Goal: Register for event/course

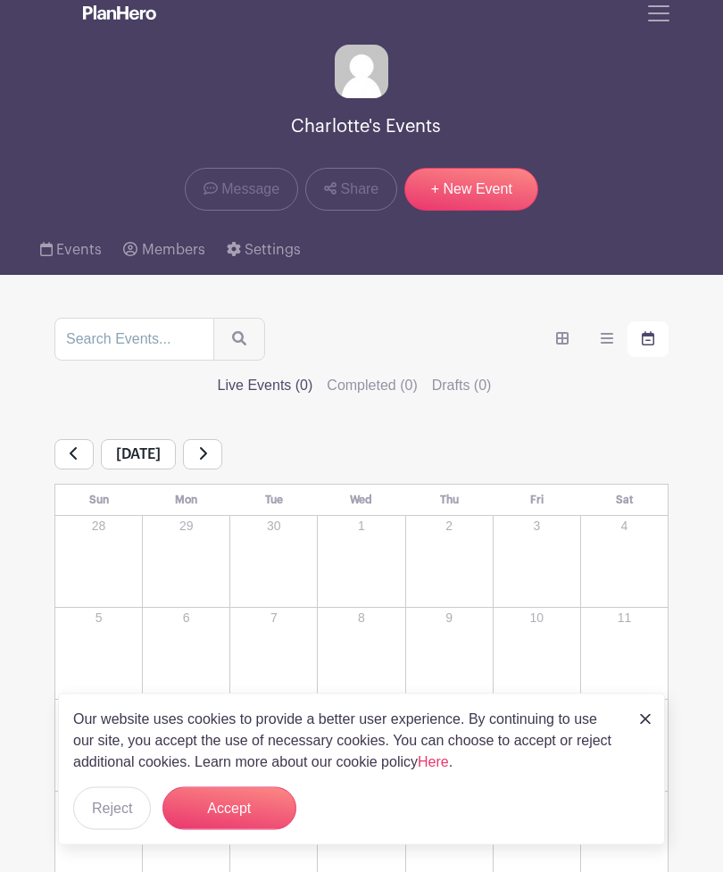
scroll to position [13, 0]
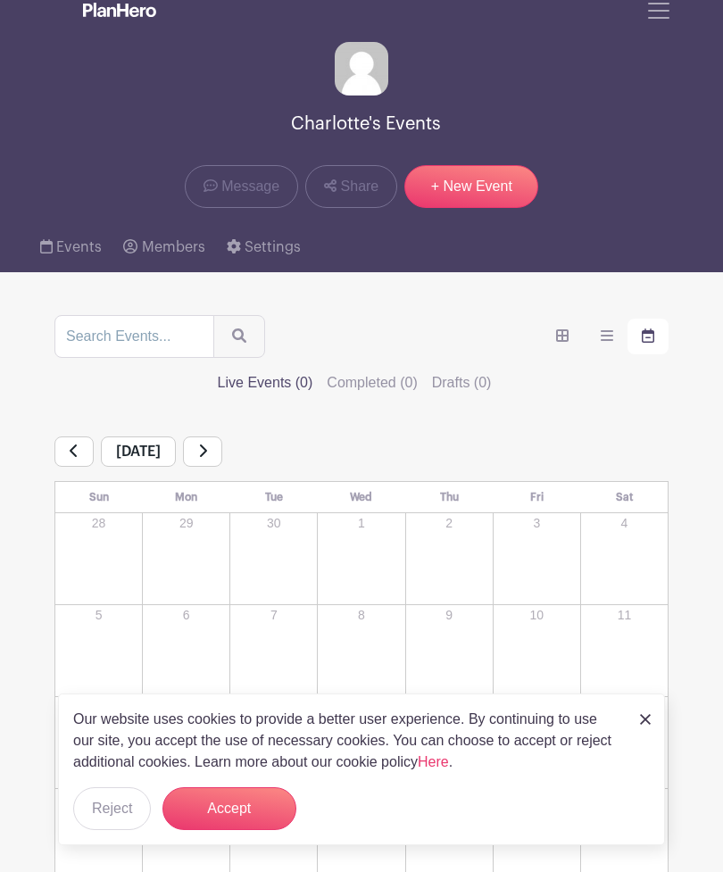
click at [94, 259] on link "Events" at bounding box center [71, 247] width 62 height 50
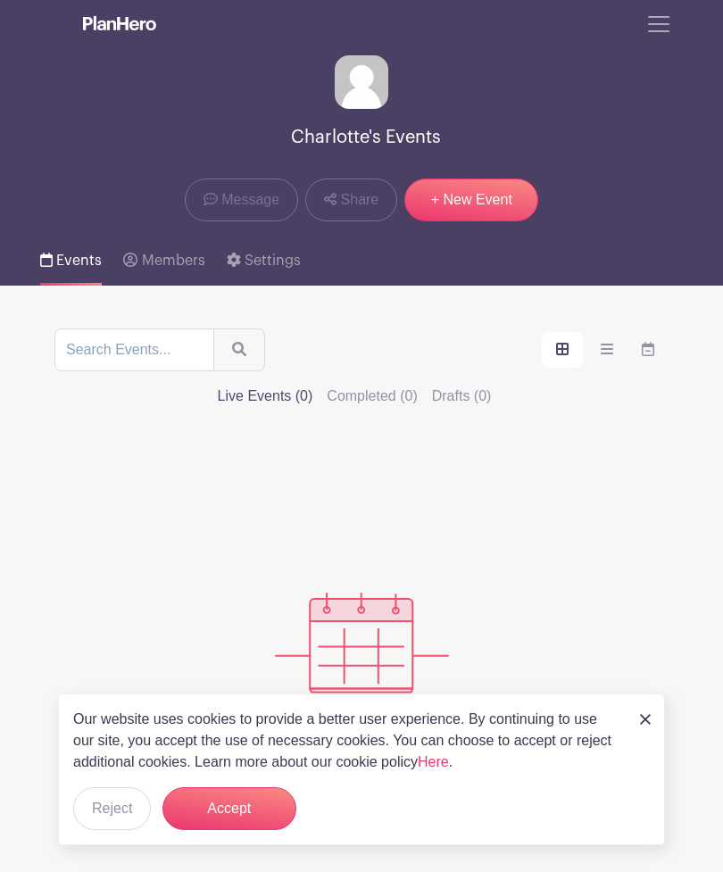
click at [658, 31] on span "Toggle navigation" at bounding box center [658, 24] width 27 height 27
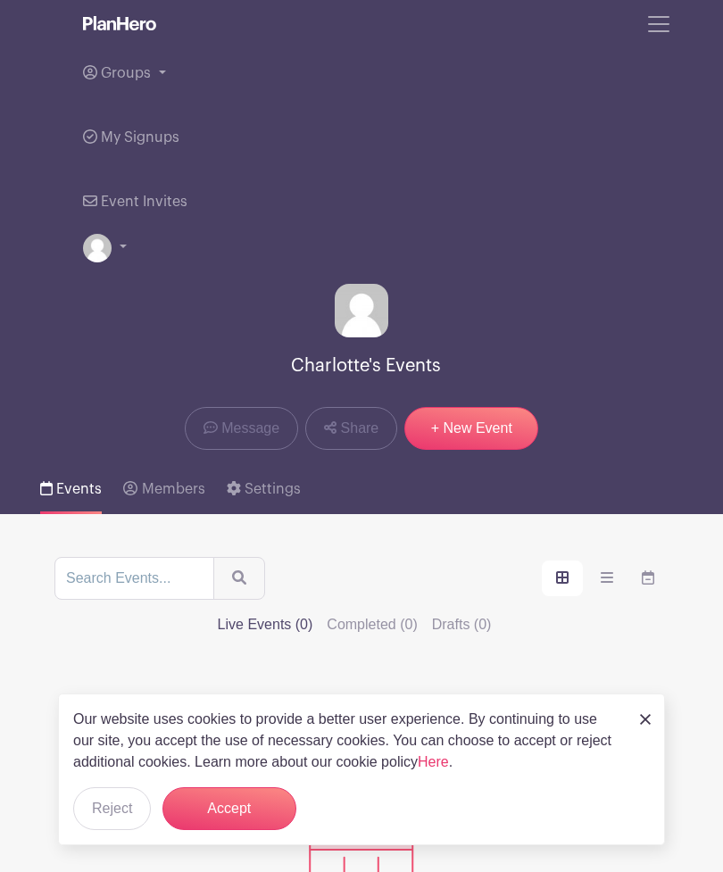
click at [157, 60] on link "Groups" at bounding box center [361, 73] width 557 height 64
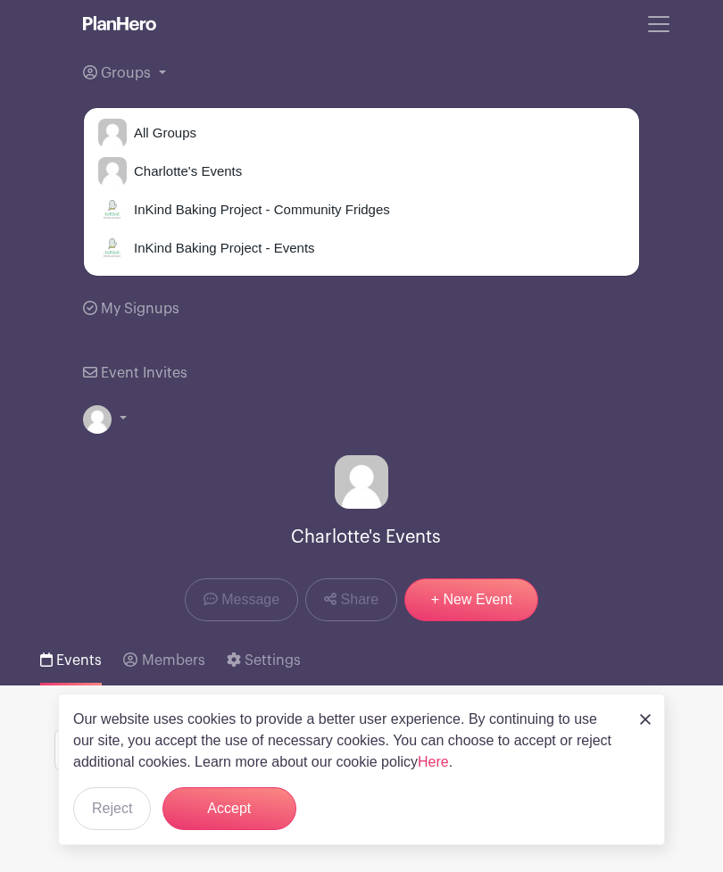
click at [342, 207] on span "InKind Baking Project - Community Fridges" at bounding box center [258, 210] width 263 height 21
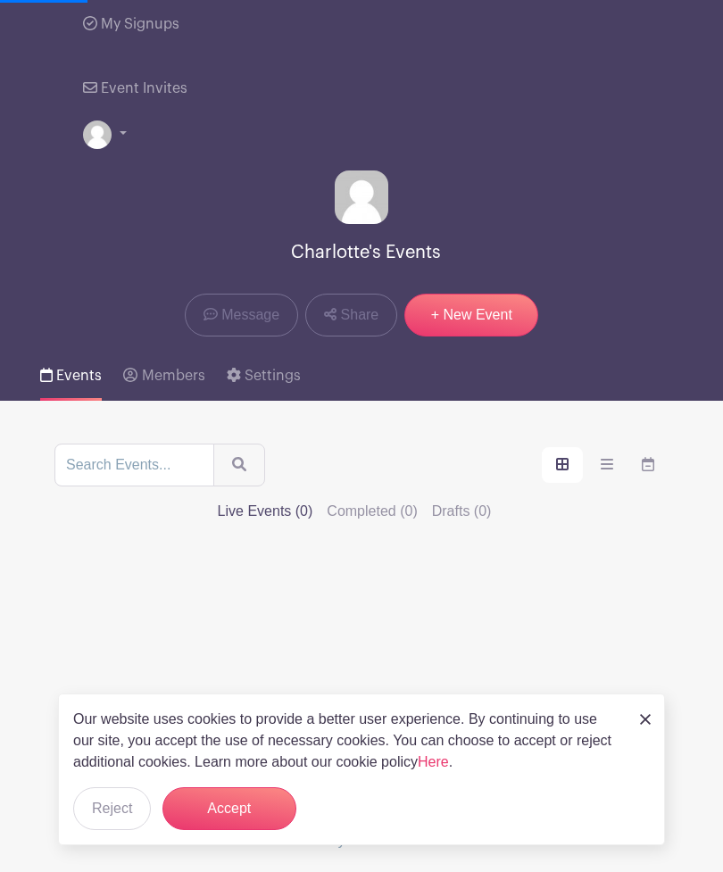
scroll to position [194, 0]
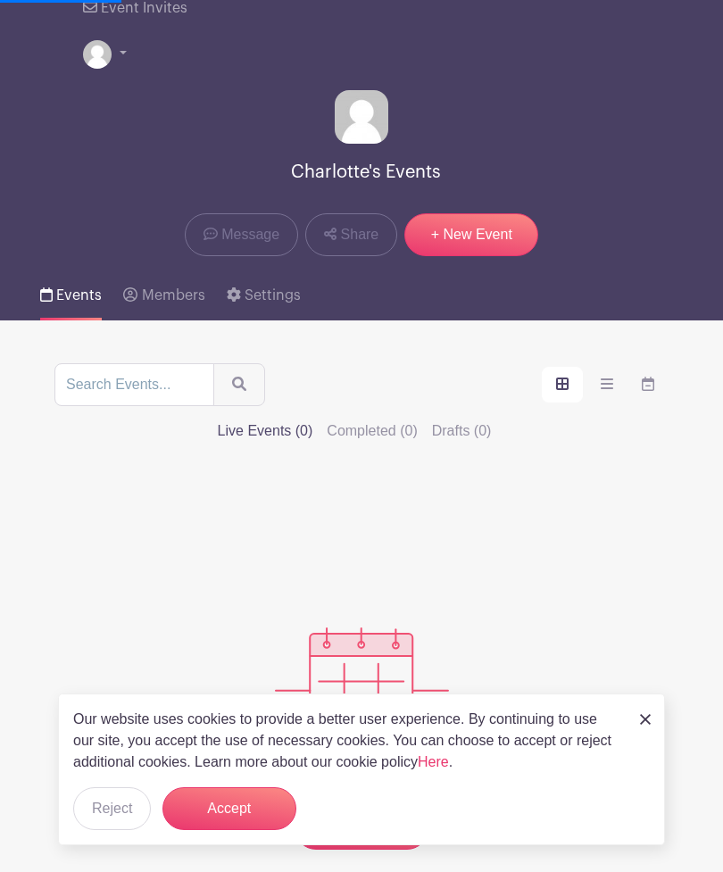
click at [313, 420] on label "Live Events (0)" at bounding box center [266, 430] width 96 height 21
click at [0, 0] on input "Live Events (0)" at bounding box center [0, 0] width 0 height 0
click at [542, 387] on label "order and view" at bounding box center [562, 385] width 41 height 36
click at [0, 0] on input "order and view" at bounding box center [0, 0] width 0 height 0
click at [313, 420] on label "Live Events (0)" at bounding box center [266, 430] width 96 height 21
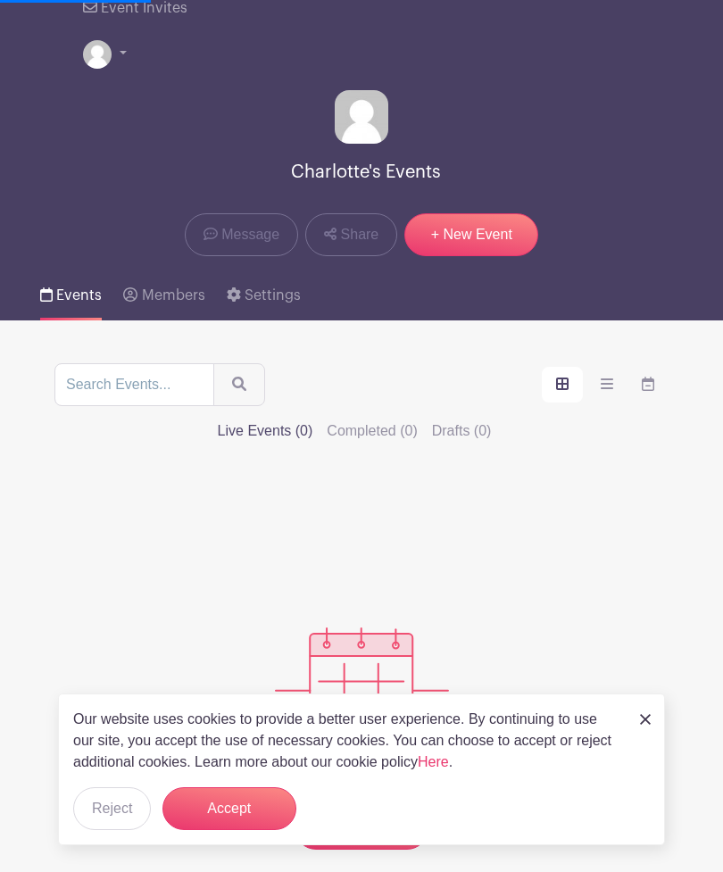
click at [0, 0] on input "Live Events (0)" at bounding box center [0, 0] width 0 height 0
click at [642, 381] on icon "order and view" at bounding box center [648, 384] width 12 height 14
click at [0, 0] on input "order and view" at bounding box center [0, 0] width 0 height 0
click at [249, 243] on span "Message" at bounding box center [250, 234] width 58 height 21
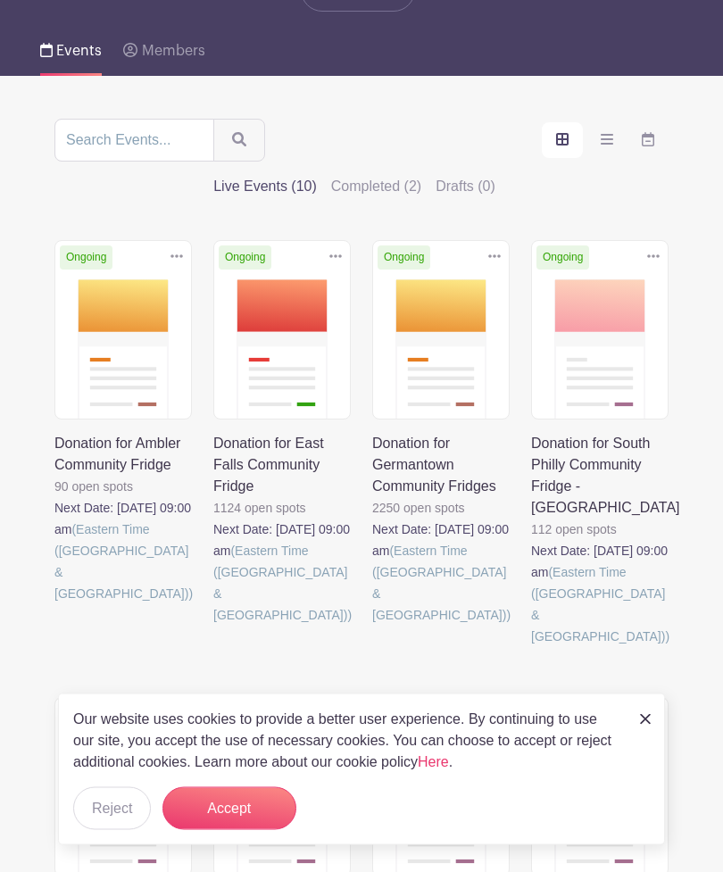
scroll to position [210, 0]
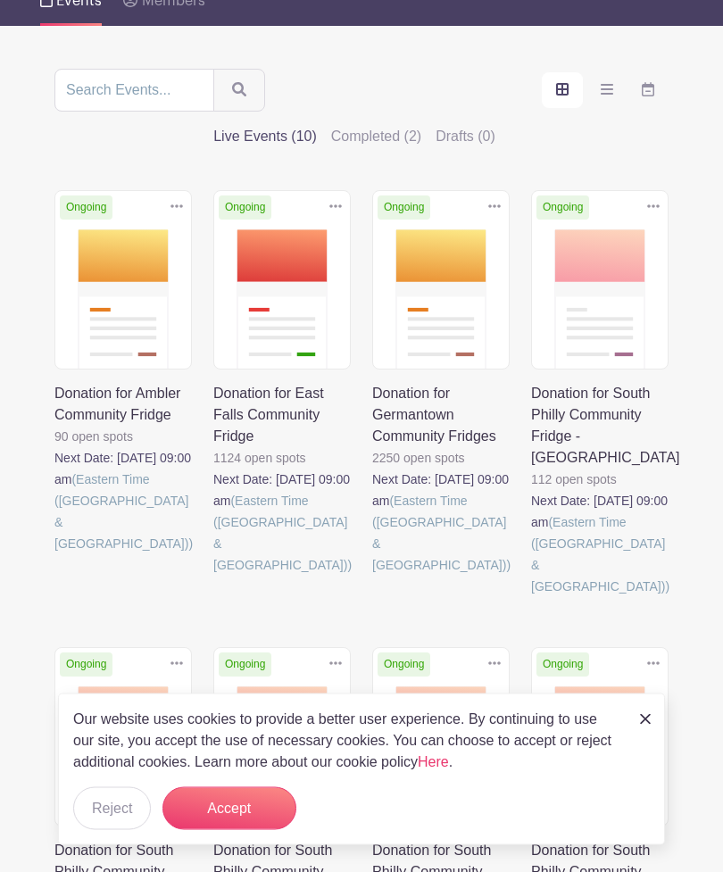
scroll to position [260, 0]
click at [531, 597] on link at bounding box center [531, 597] width 0 height 0
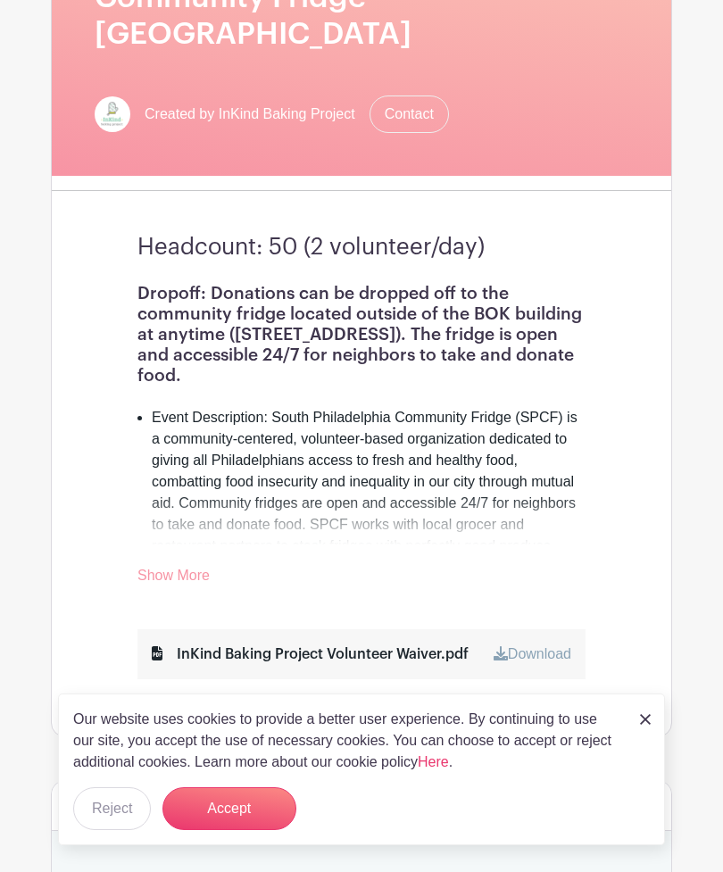
scroll to position [316, 0]
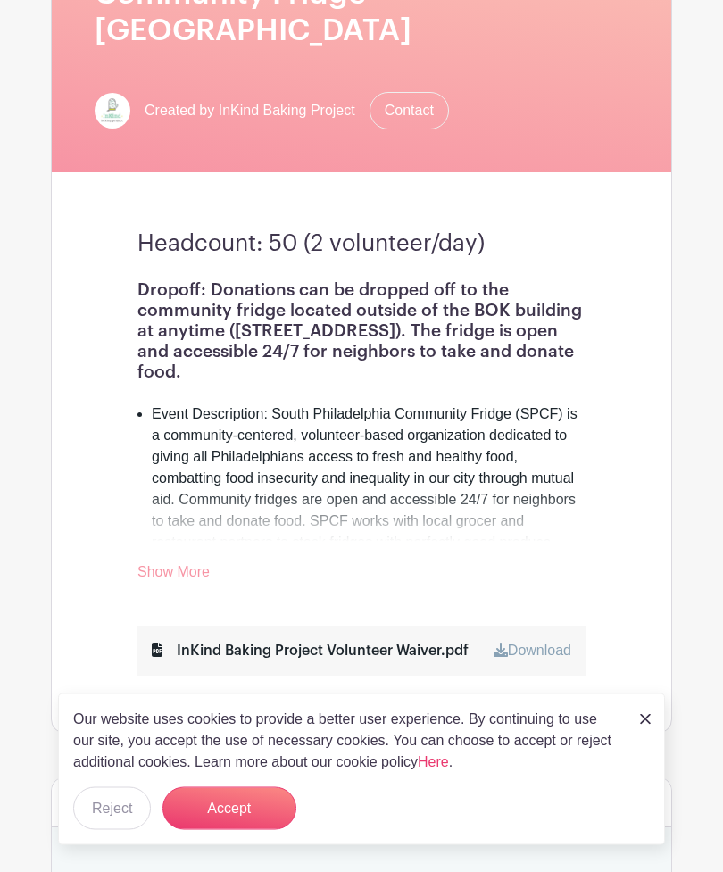
click at [180, 565] on link "Show More" at bounding box center [173, 576] width 72 height 22
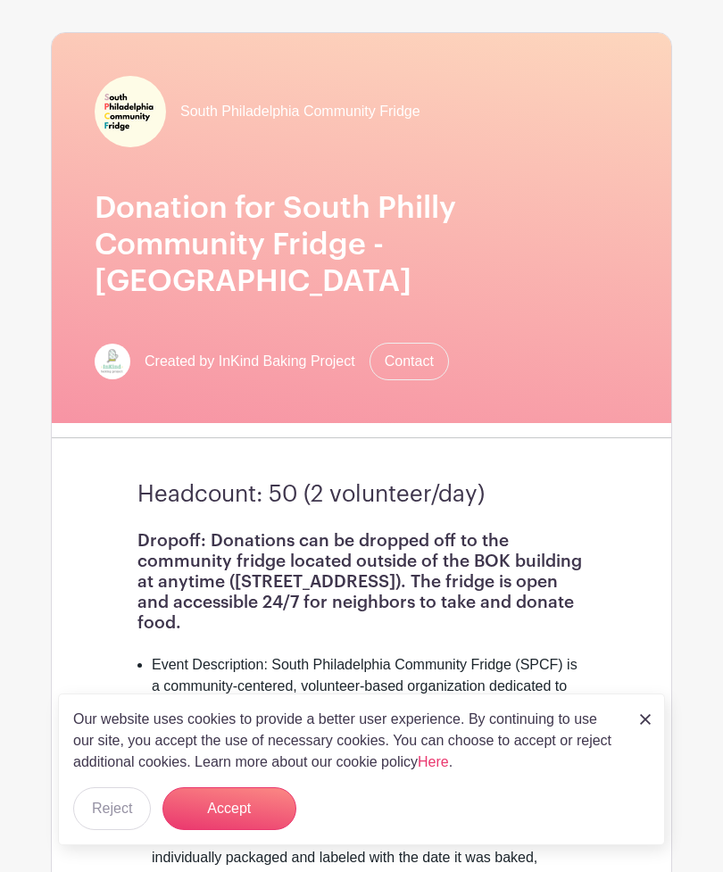
scroll to position [0, 0]
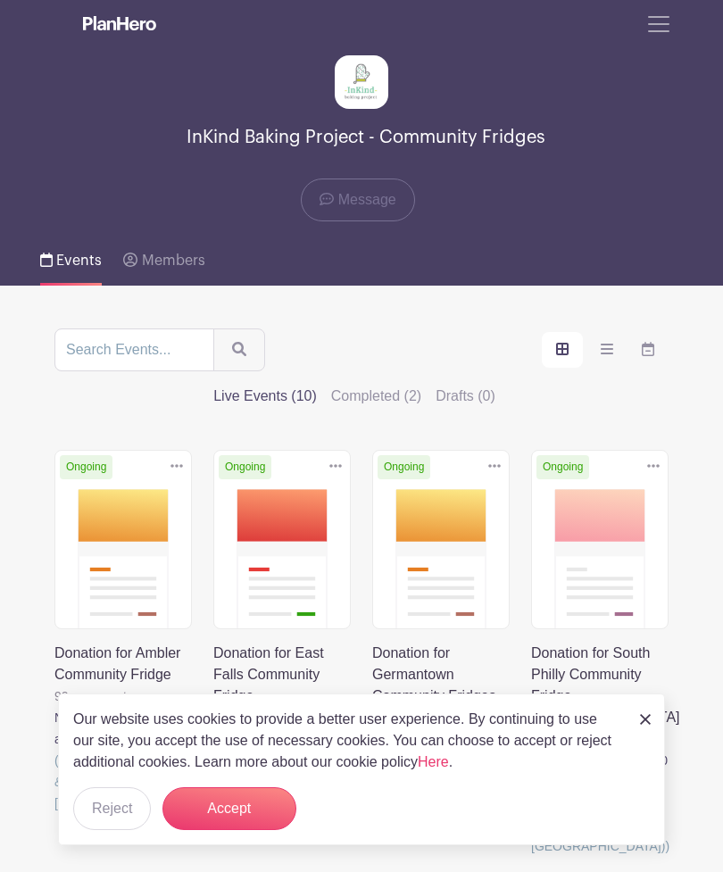
click at [80, 268] on span "Events" at bounding box center [79, 261] width 46 height 14
click at [651, 30] on span "Toggle navigation" at bounding box center [658, 24] width 27 height 27
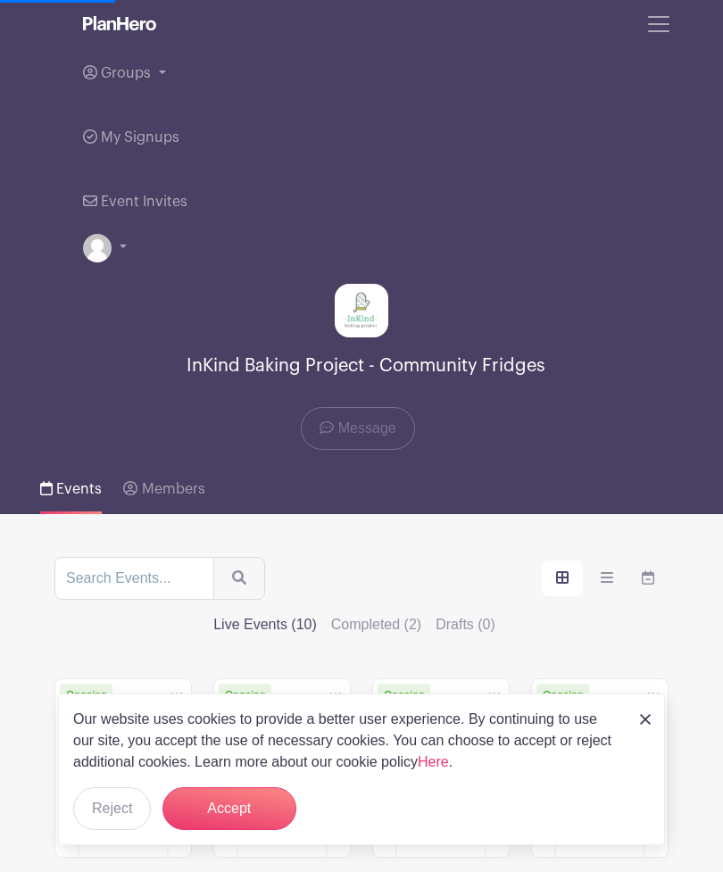
click at [147, 80] on span "Groups" at bounding box center [126, 73] width 50 height 14
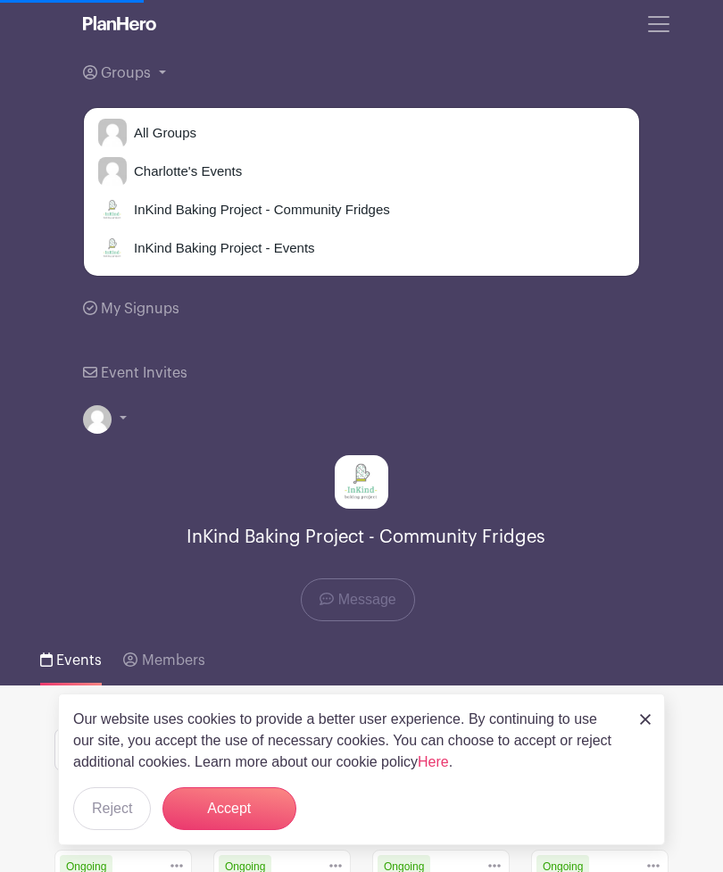
click at [266, 245] on span "InKind Baking Project - Events" at bounding box center [221, 248] width 188 height 21
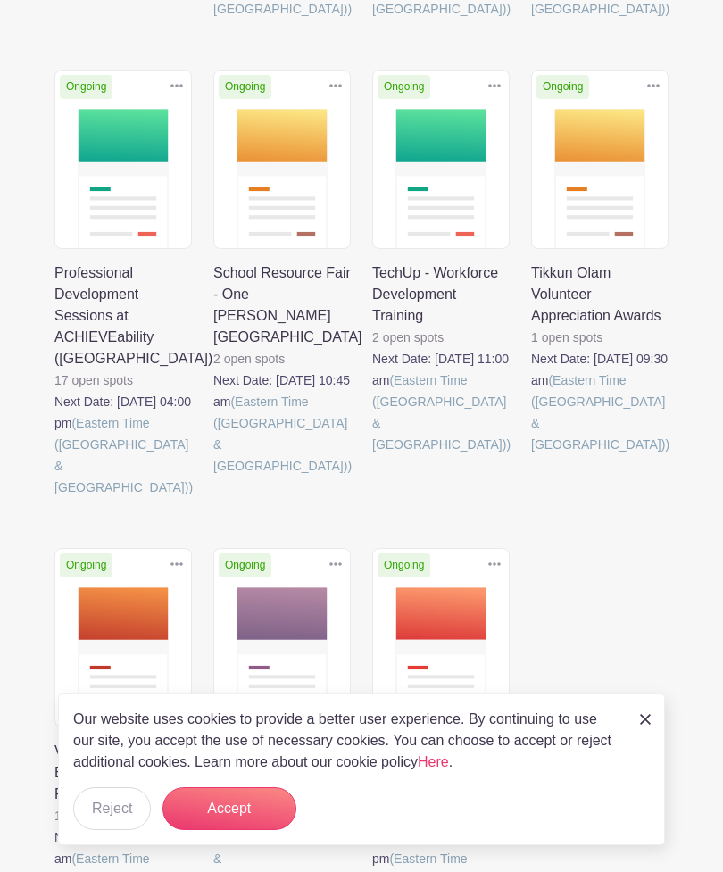
scroll to position [819, 0]
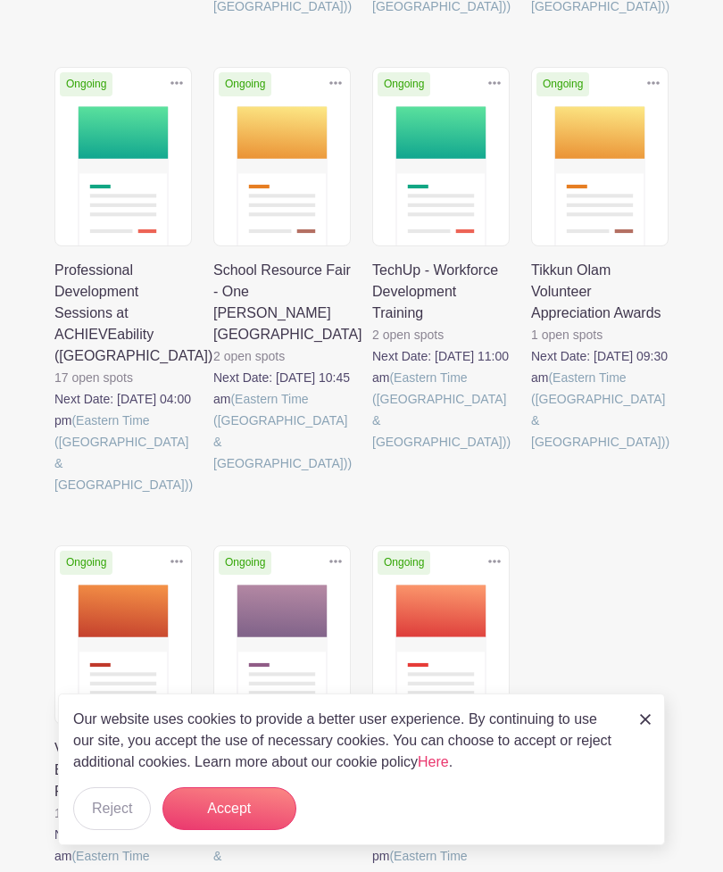
click at [213, 871] on link at bounding box center [213, 888] width 0 height 0
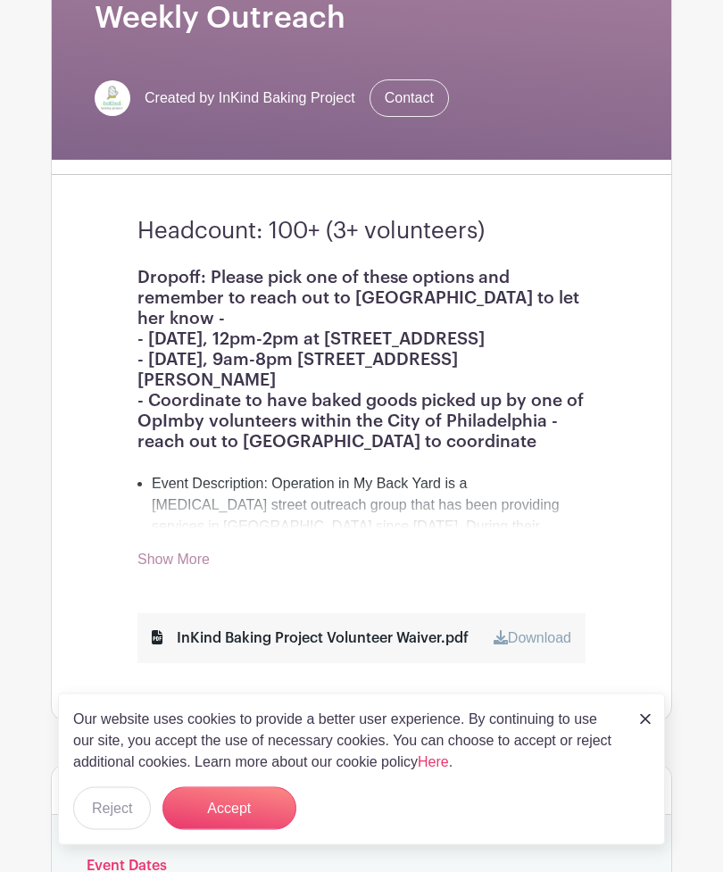
scroll to position [261, 0]
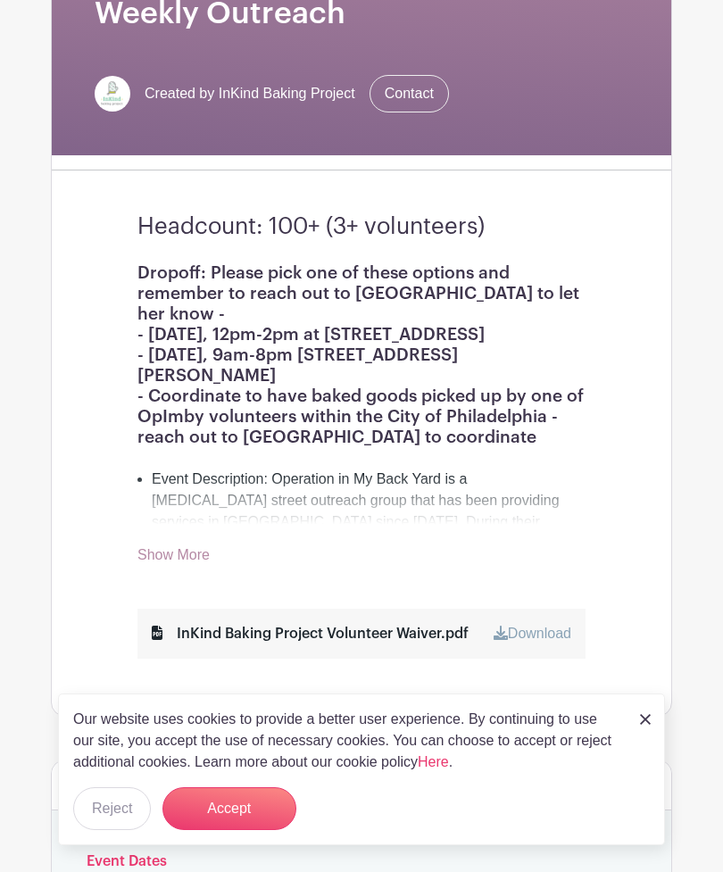
click at [176, 561] on link "Show More" at bounding box center [173, 558] width 72 height 22
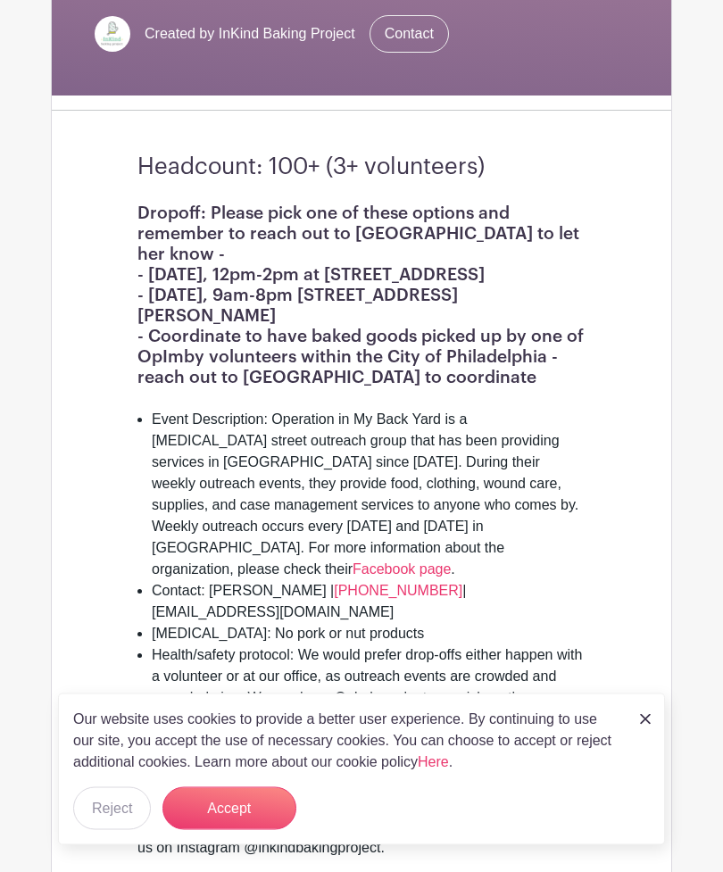
scroll to position [0, 0]
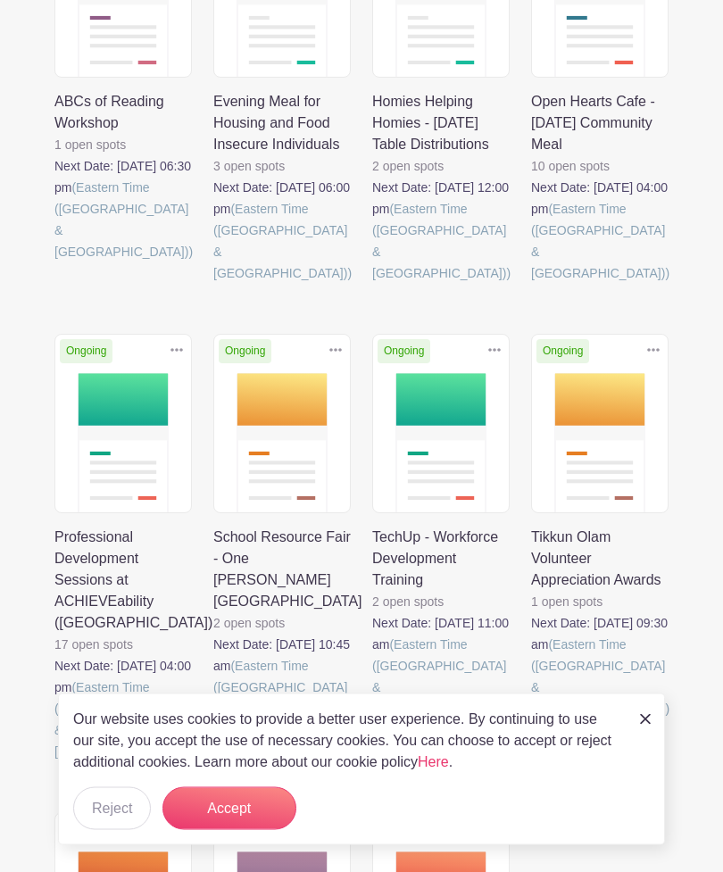
scroll to position [819, 0]
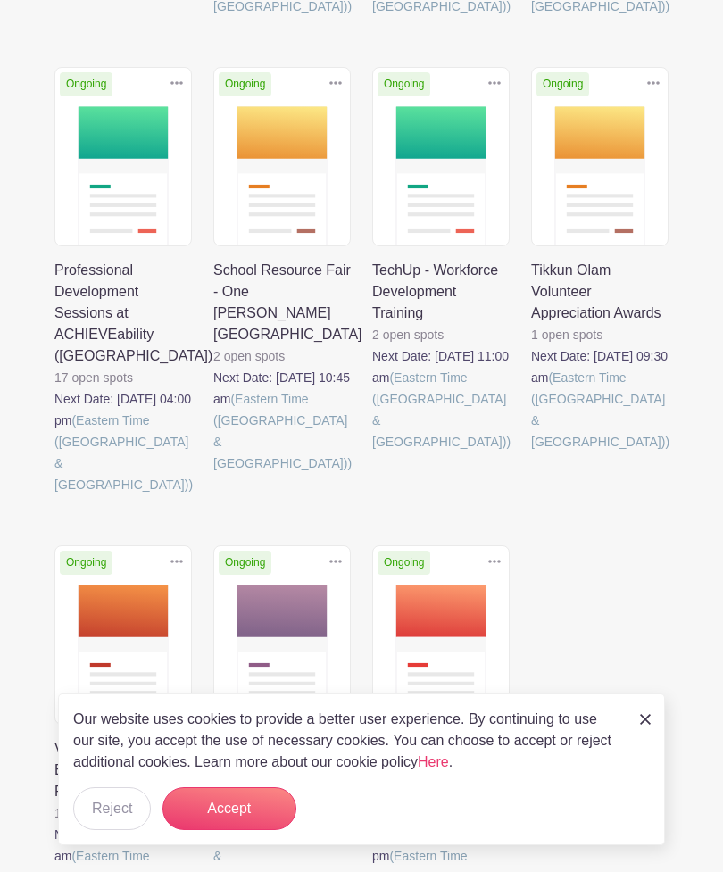
click at [372, 453] on link at bounding box center [372, 453] width 0 height 0
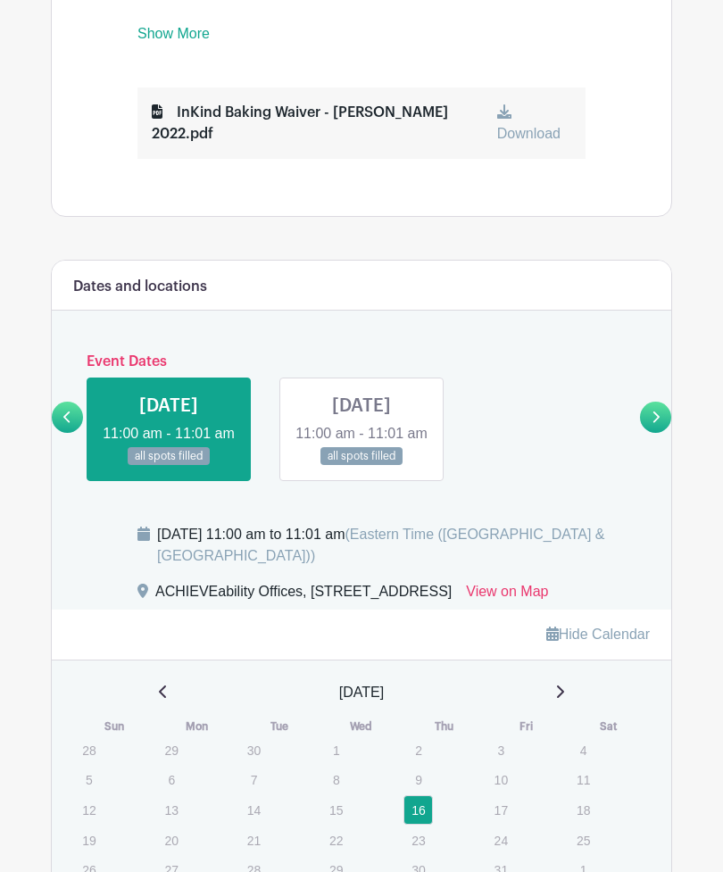
scroll to position [761, 0]
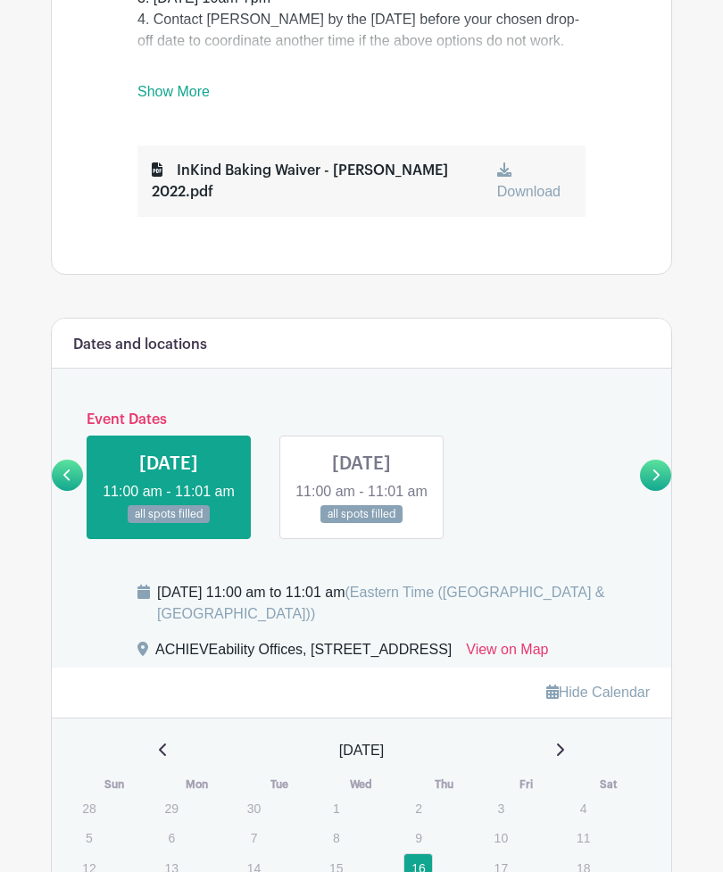
click at [442, 206] on div "ACHIEVEability TechUp - Workforce Development Training Created by InKind Baking…" at bounding box center [361, 296] width 621 height 2033
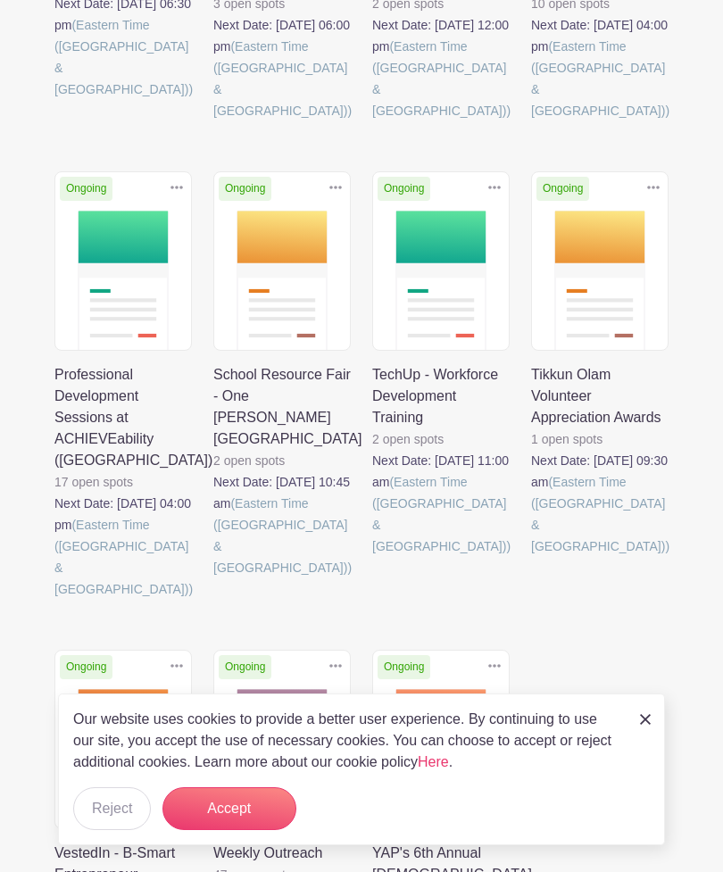
scroll to position [713, 0]
click at [531, 558] on link at bounding box center [531, 558] width 0 height 0
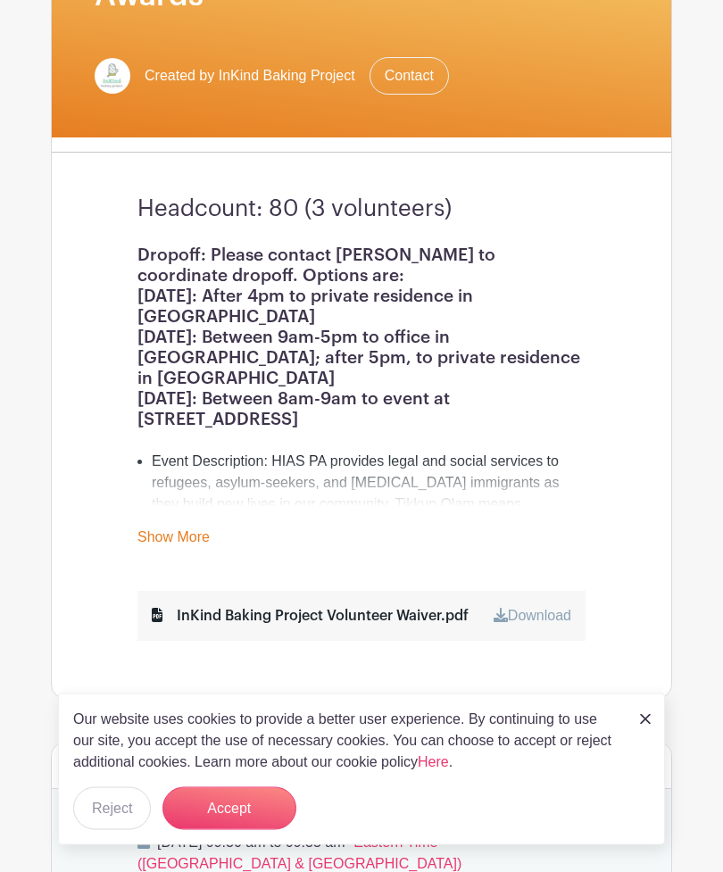
scroll to position [316, 0]
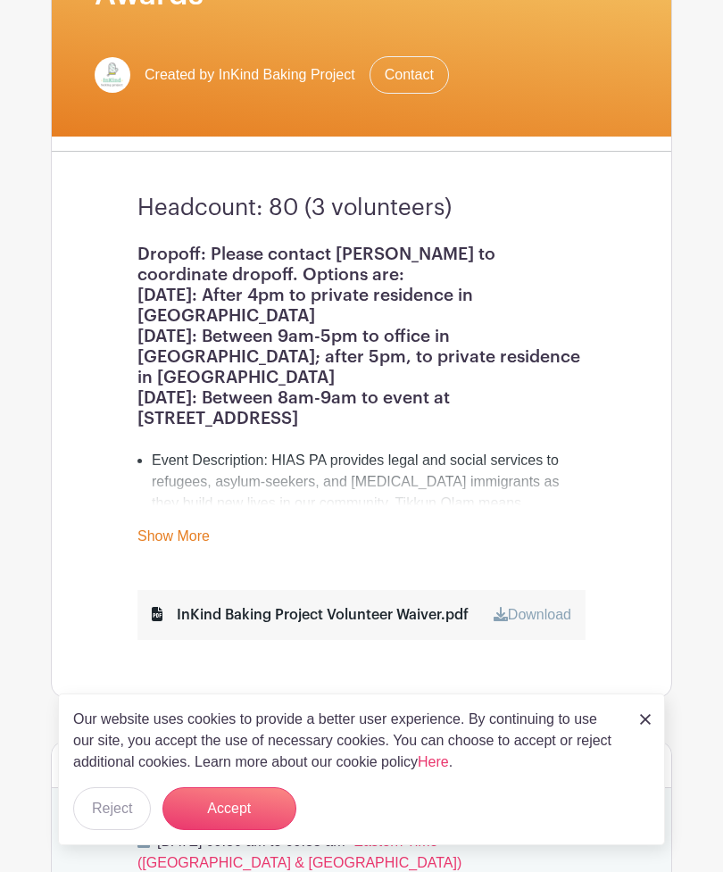
click at [201, 513] on div "Dropoff: Please contact Jeffrey to coordinate dropoff. Options are: Sunday 10/1…" at bounding box center [361, 396] width 448 height 304
click at [191, 532] on link "Show More" at bounding box center [173, 539] width 72 height 22
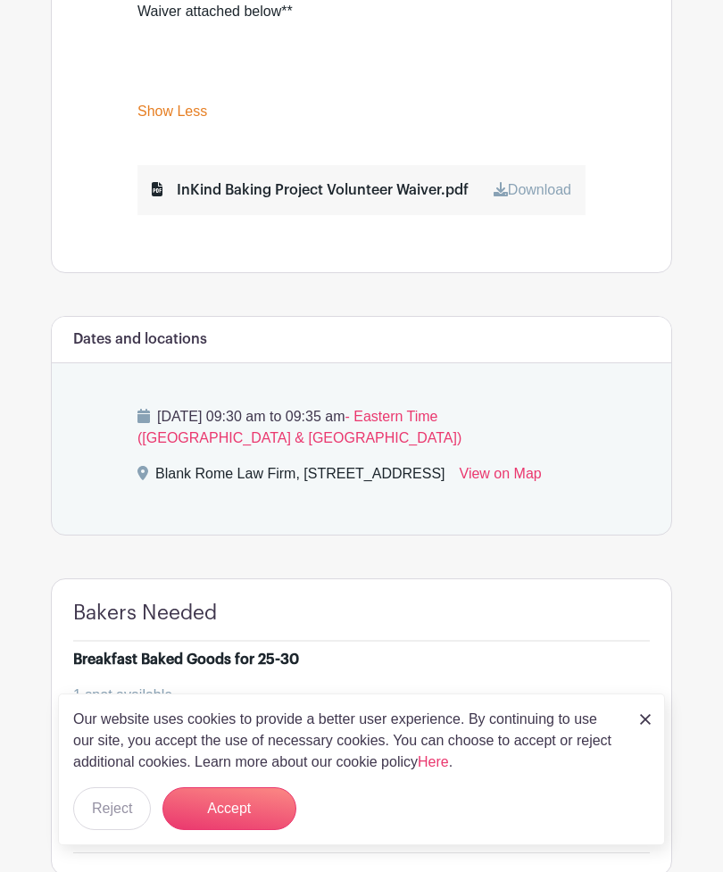
scroll to position [1249, 0]
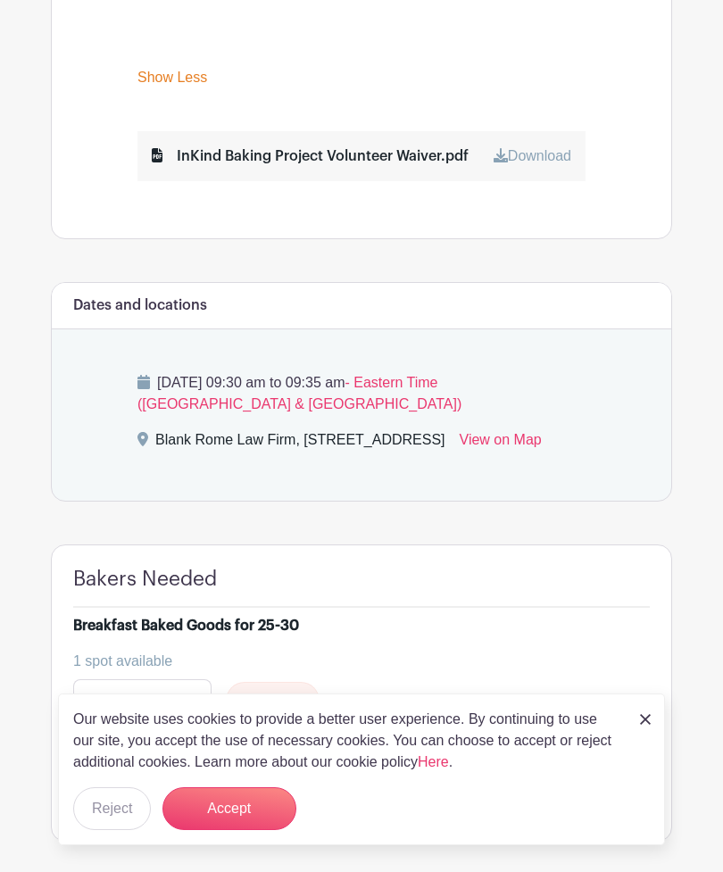
click at [281, 682] on button "Sign Up" at bounding box center [273, 700] width 94 height 37
click at [249, 830] on button "Accept" at bounding box center [229, 808] width 134 height 43
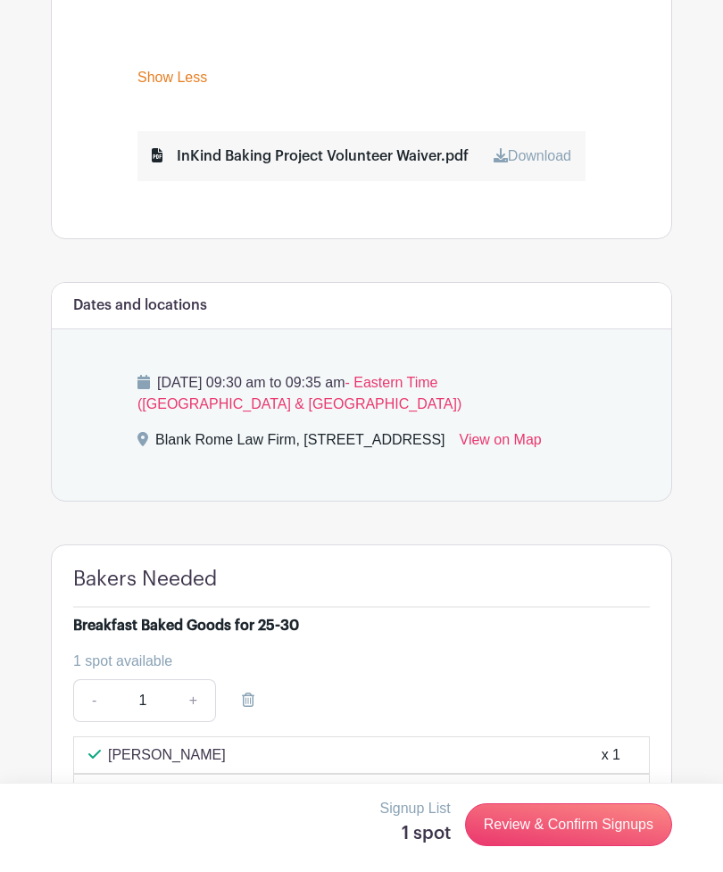
click at [541, 846] on link "Review & Confirm Signups" at bounding box center [568, 824] width 207 height 43
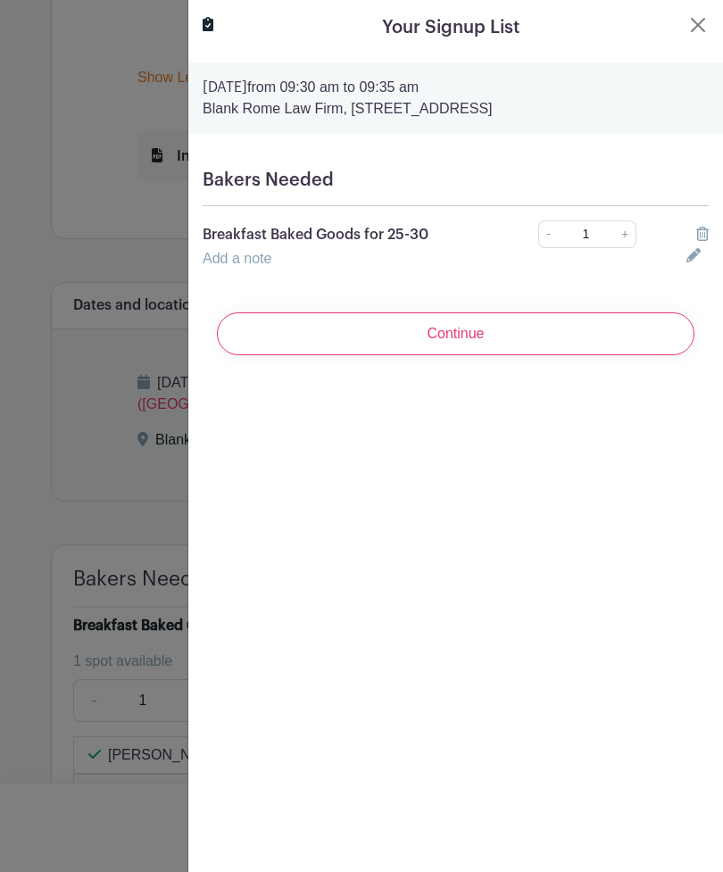
click at [478, 343] on input "Continue" at bounding box center [456, 333] width 478 height 43
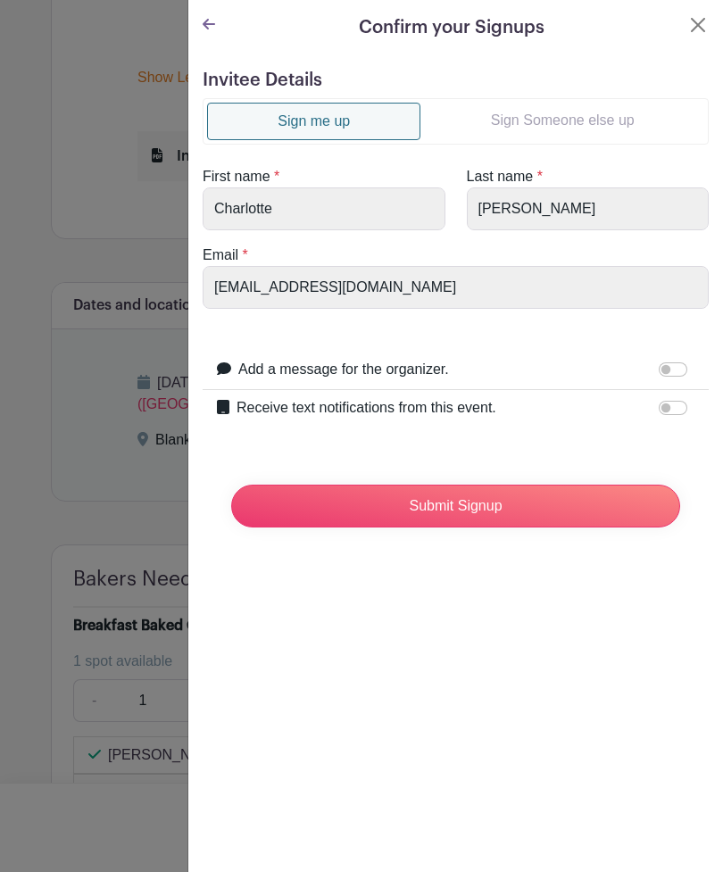
click at [657, 376] on div "Add a message for the organizer." at bounding box center [466, 370] width 456 height 23
click at [676, 373] on input "Add a message for the organizer." at bounding box center [673, 369] width 29 height 14
checkbox input "true"
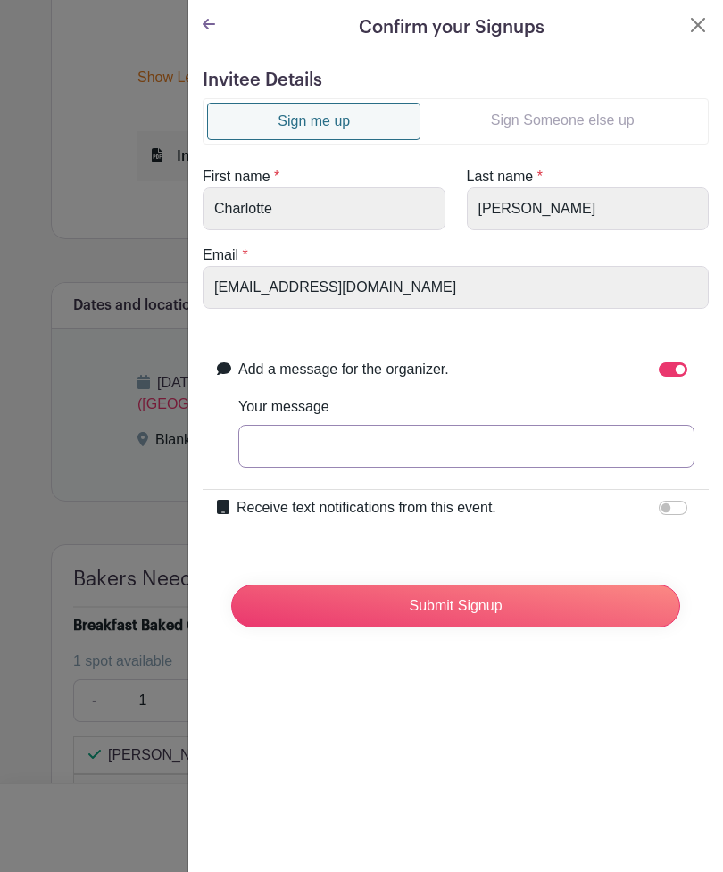
click at [361, 456] on input "Your message" at bounding box center [466, 446] width 456 height 43
type input "I will contact you about Monday dropoff"
click at [498, 622] on input "Submit Signup" at bounding box center [455, 606] width 449 height 43
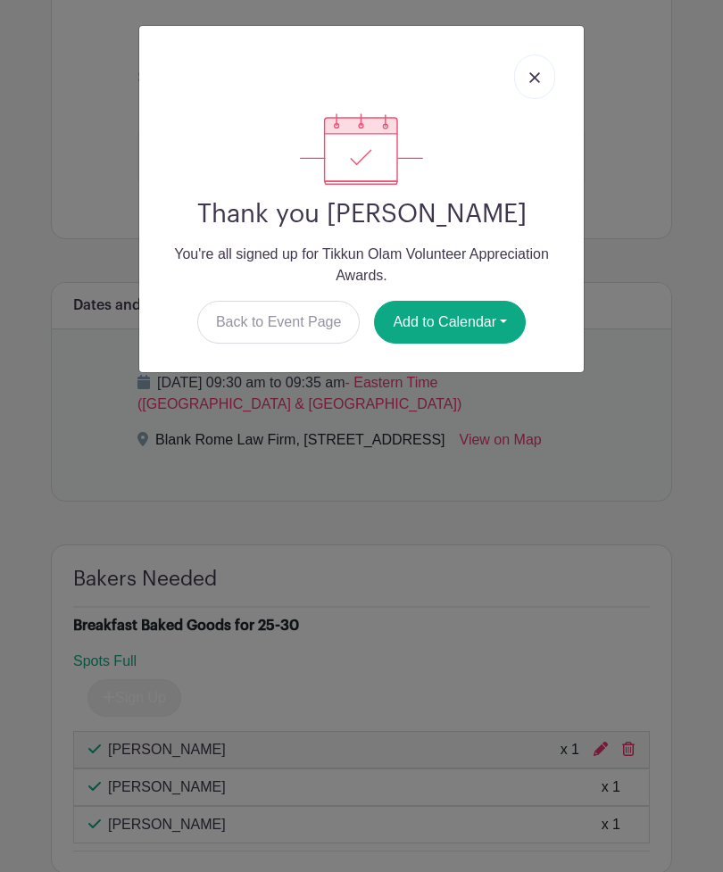
click at [538, 73] on img at bounding box center [534, 77] width 11 height 11
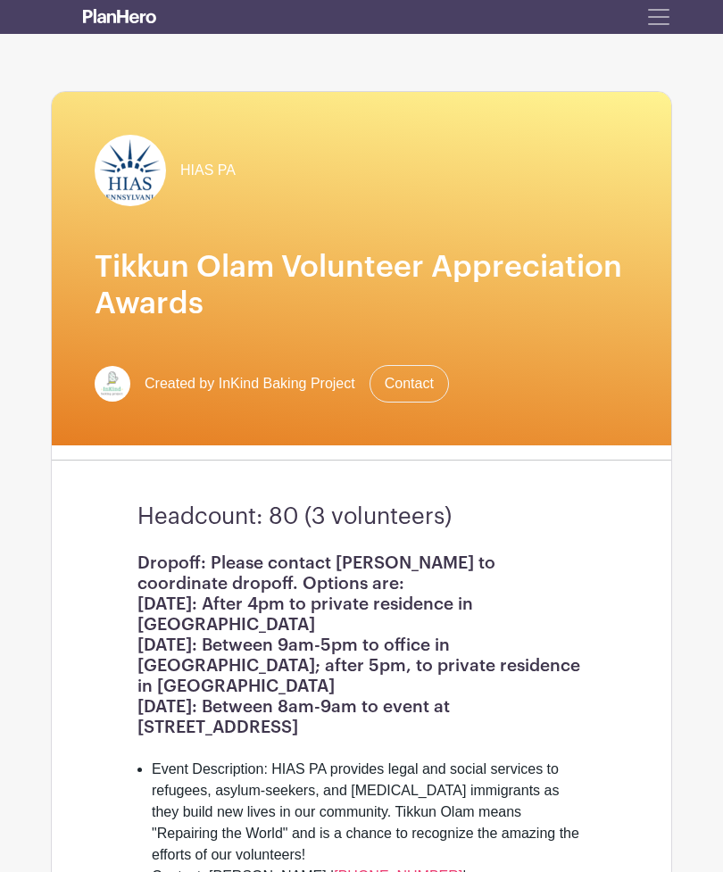
scroll to position [0, 0]
